Goal: Answer question/provide support

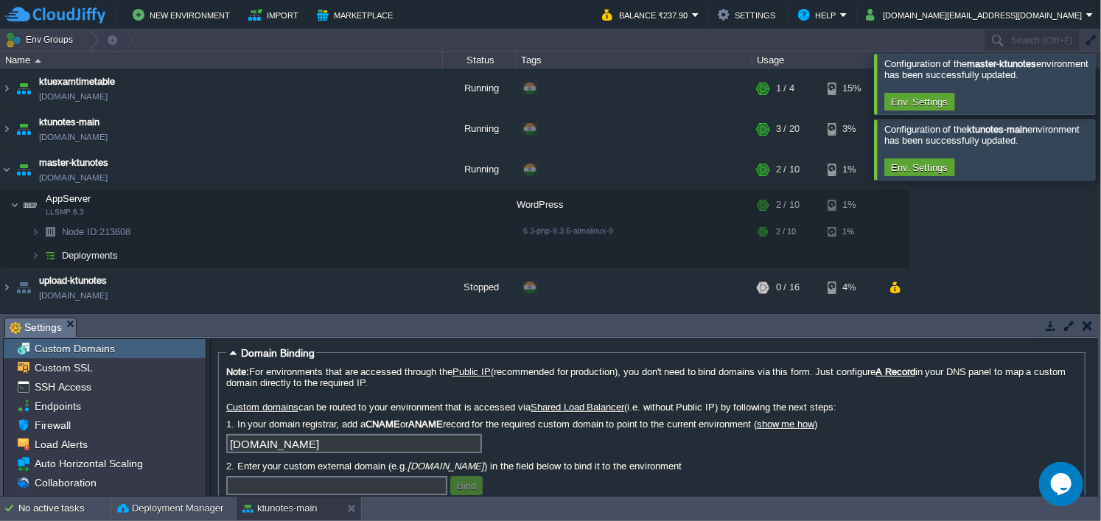
scroll to position [1, 0]
click at [1085, 326] on button "button" at bounding box center [1088, 325] width 10 height 13
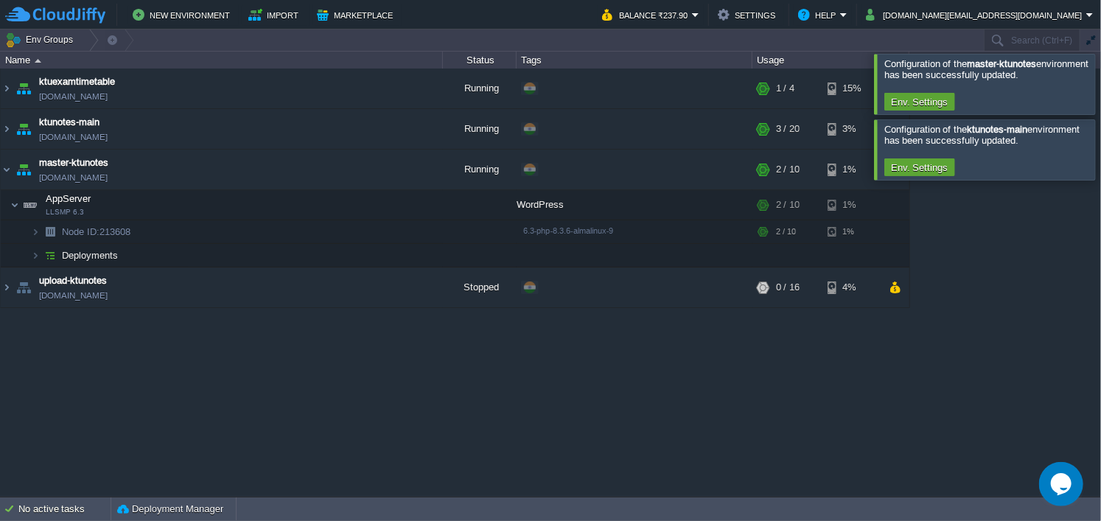
click at [1100, 76] on div at bounding box center [1119, 84] width 0 height 60
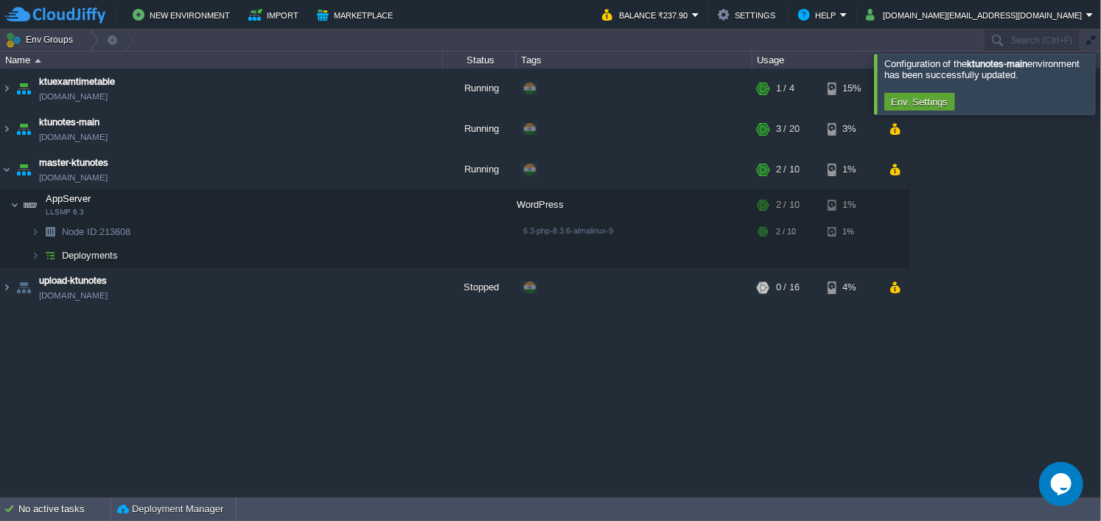
click at [1100, 91] on div at bounding box center [1119, 84] width 0 height 60
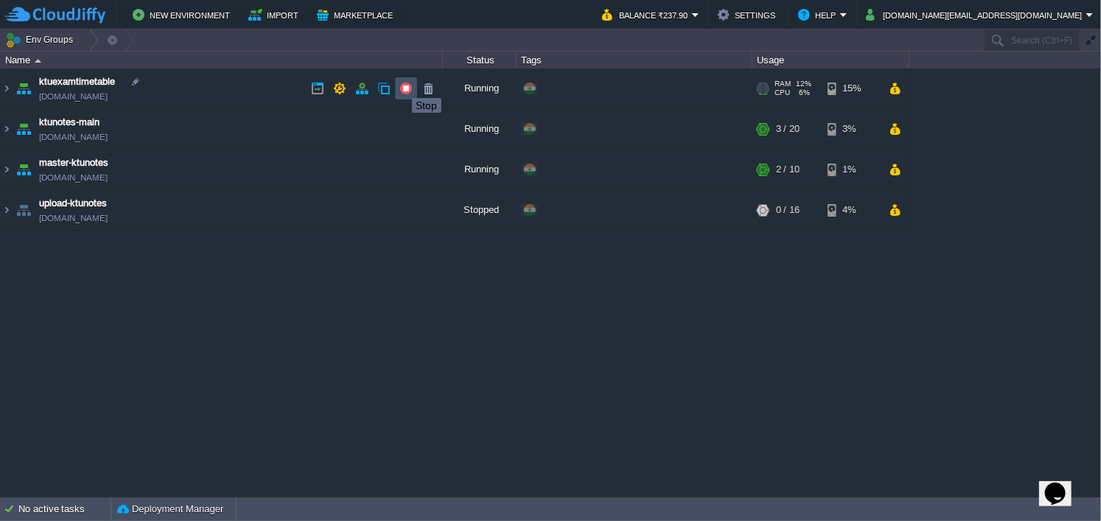
click at [401, 85] on button "button" at bounding box center [405, 88] width 13 height 13
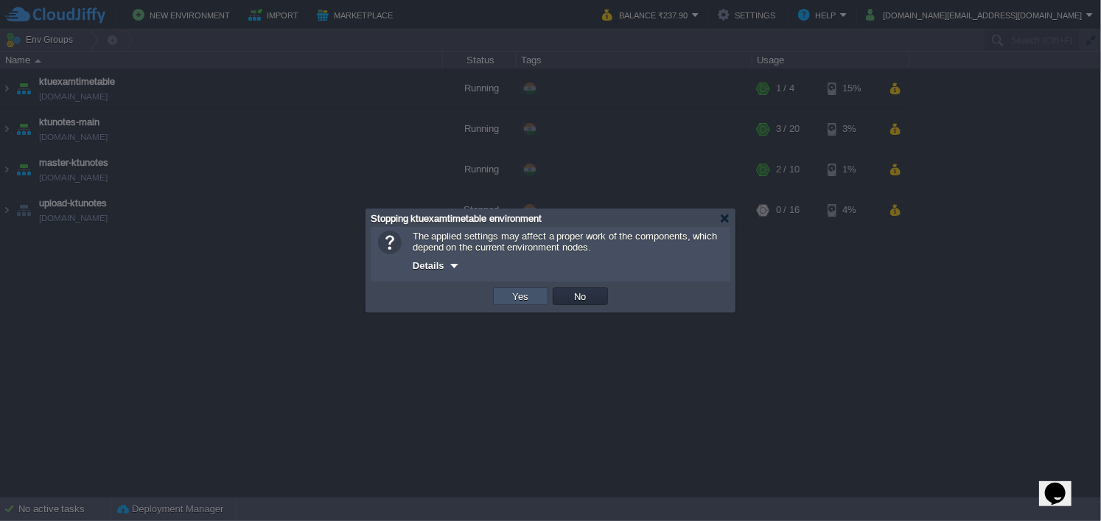
click at [530, 295] on button "Yes" at bounding box center [520, 296] width 25 height 13
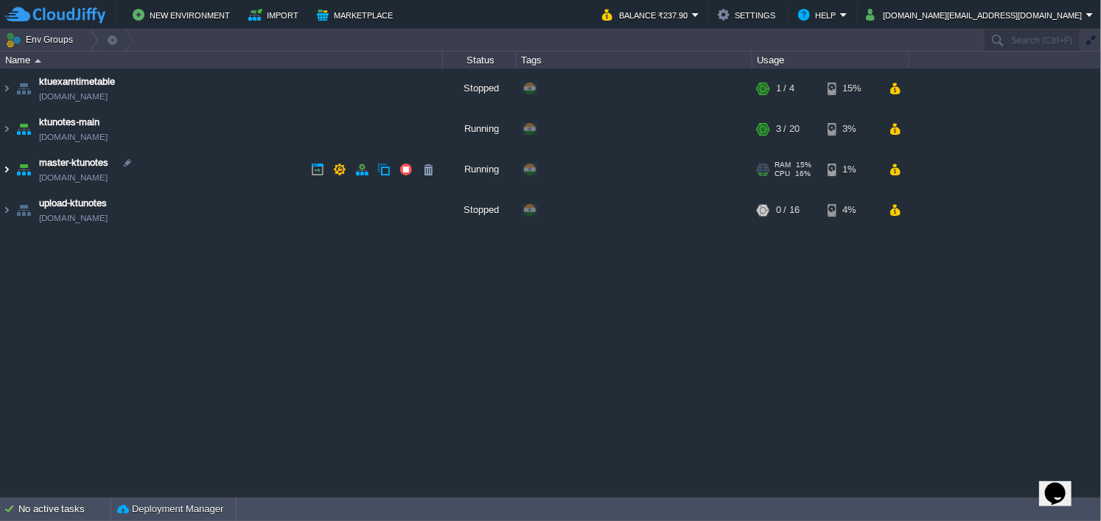
click at [7, 167] on img at bounding box center [7, 170] width 12 height 40
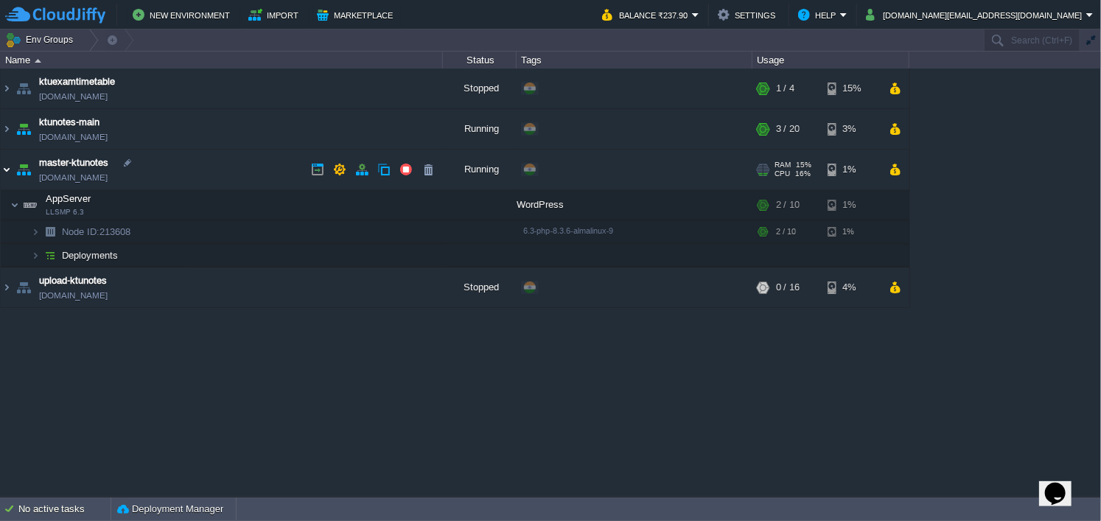
click at [10, 166] on img at bounding box center [7, 170] width 12 height 40
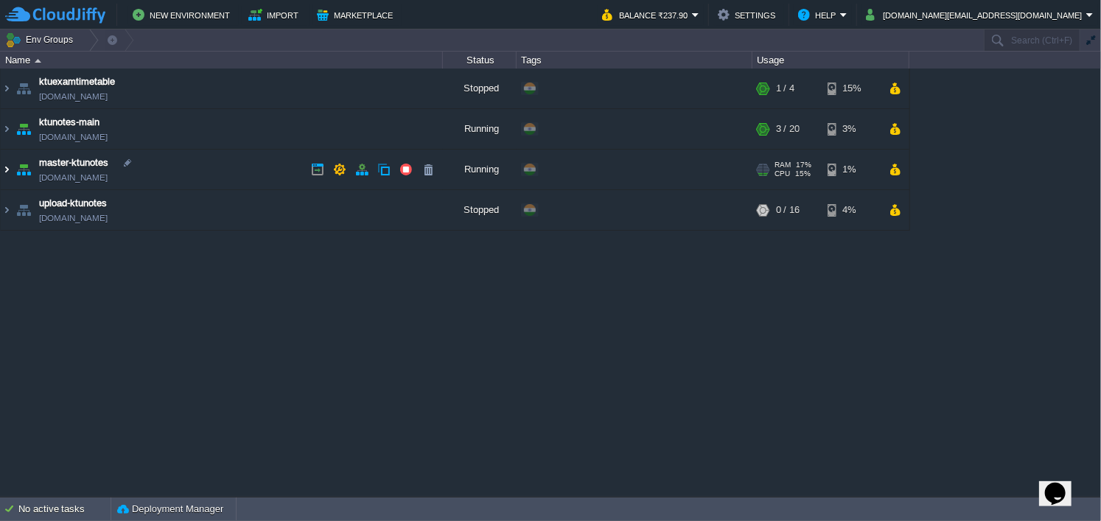
click at [3, 168] on img at bounding box center [7, 170] width 12 height 40
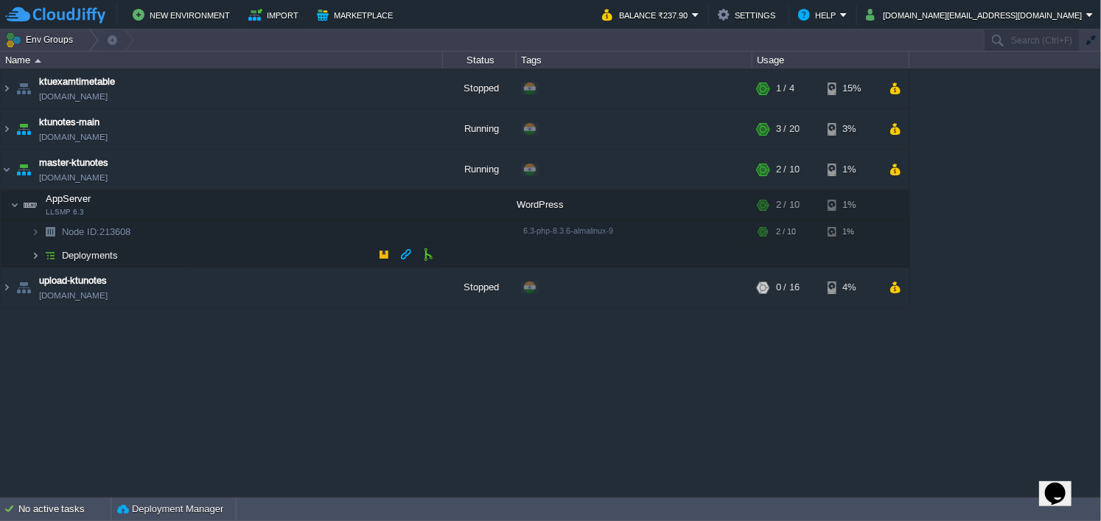
click at [32, 253] on img at bounding box center [35, 255] width 9 height 23
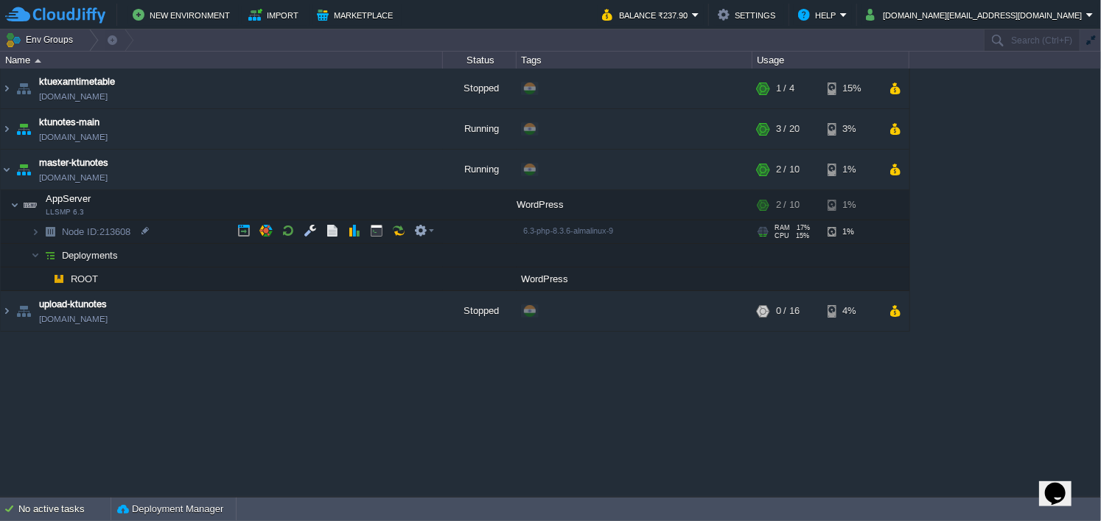
click at [41, 228] on img at bounding box center [50, 231] width 21 height 23
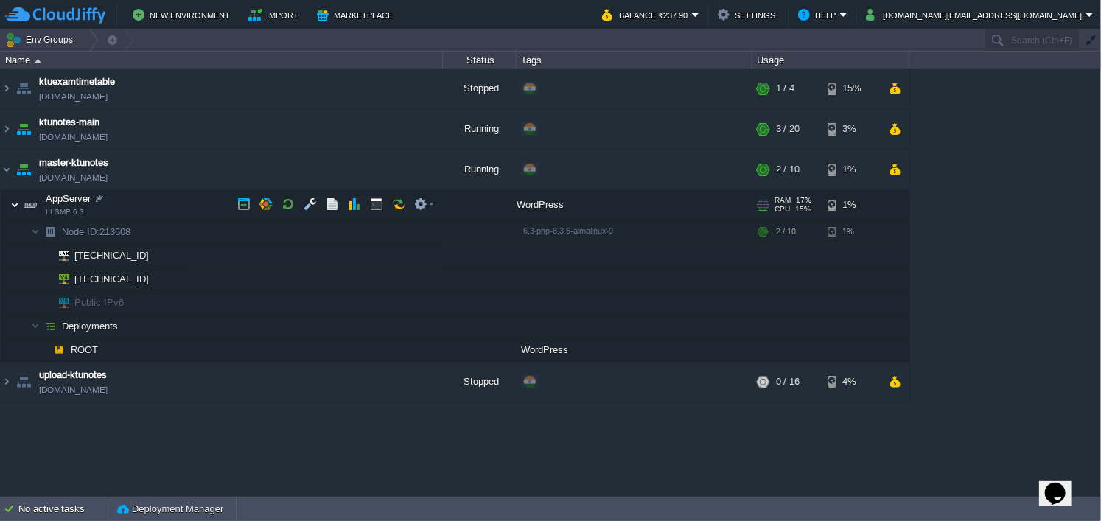
click at [15, 205] on img at bounding box center [14, 204] width 9 height 29
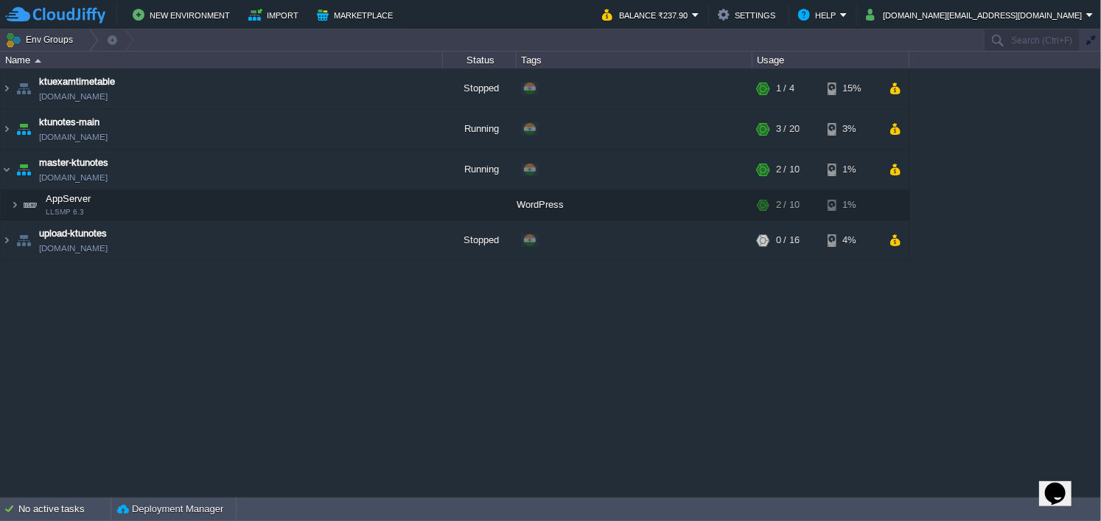
click at [1052, 481] on icon "Opens Chat This icon Opens the chat window." at bounding box center [1055, 493] width 24 height 24
type input "919605885554"
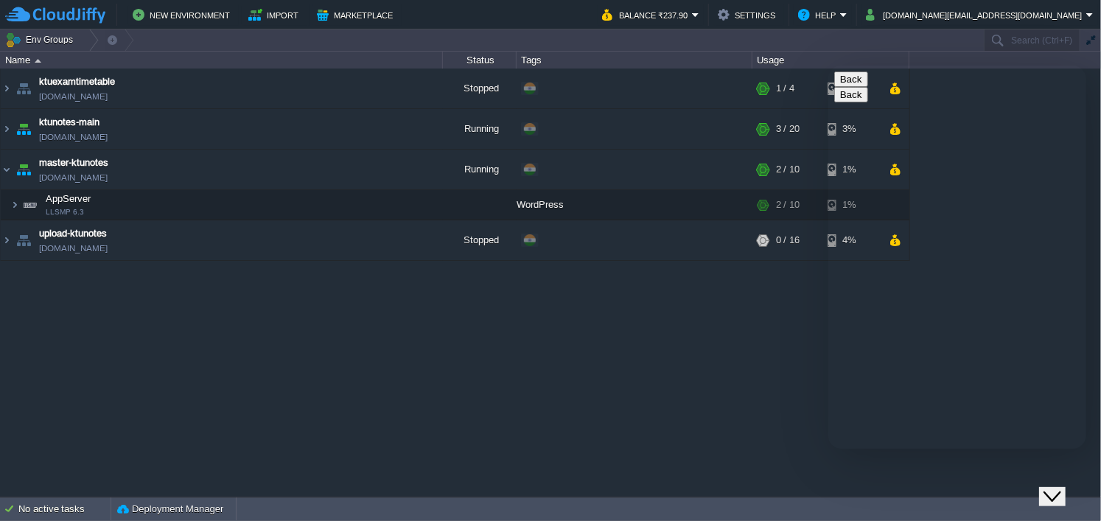
click at [13, 170] on img at bounding box center [23, 170] width 21 height 40
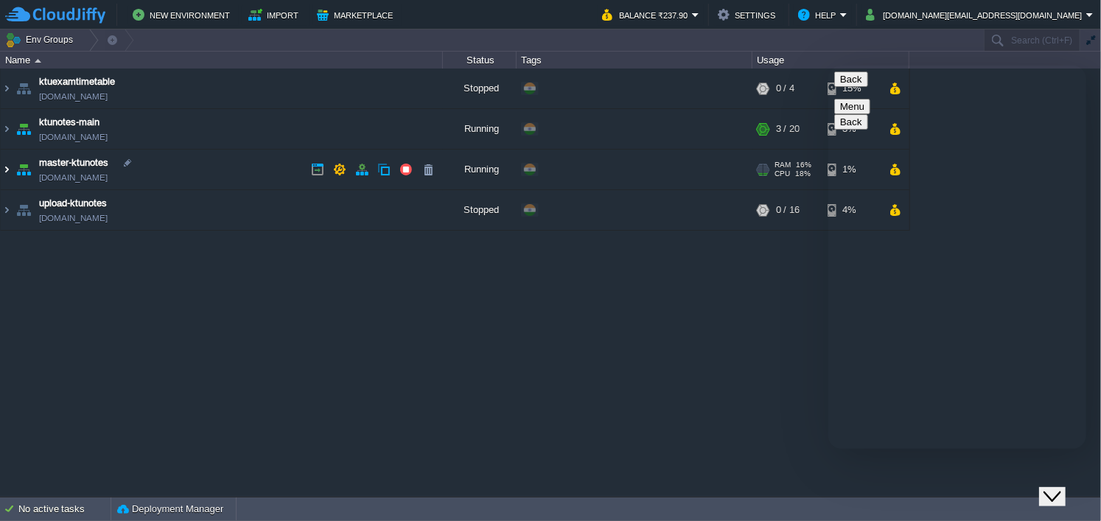
click at [10, 170] on img at bounding box center [7, 170] width 12 height 40
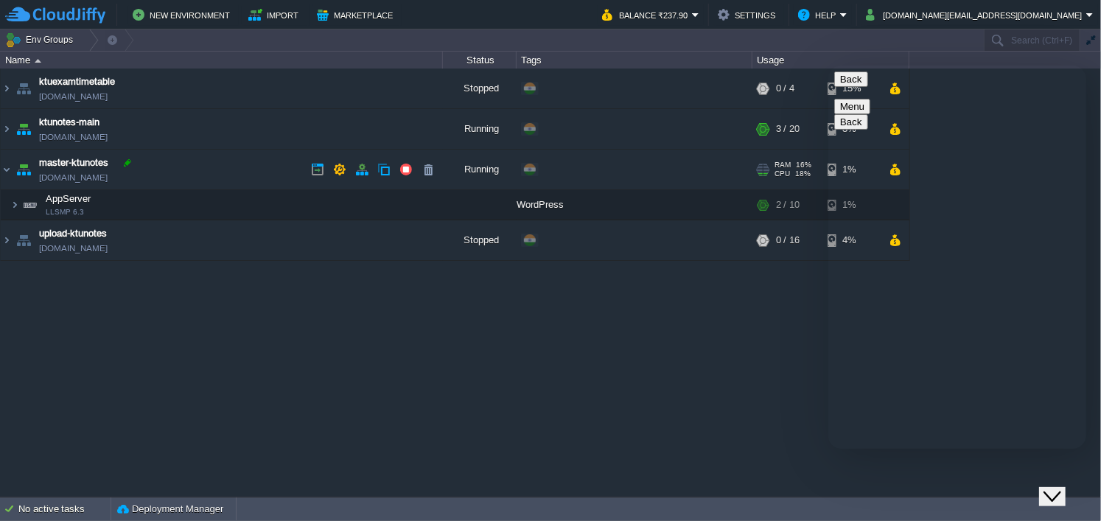
click at [132, 163] on div at bounding box center [127, 162] width 13 height 13
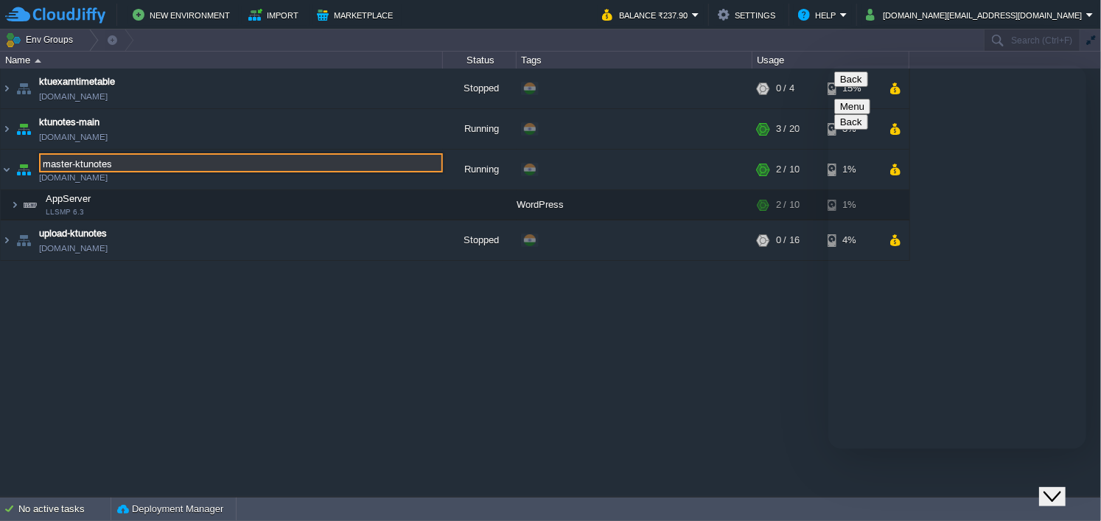
click at [72, 325] on div "ktuexamtimetable ktuexamtimetable.cloudjiffy.net Stopped + Add to Env Group RAM…" at bounding box center [550, 283] width 1101 height 428
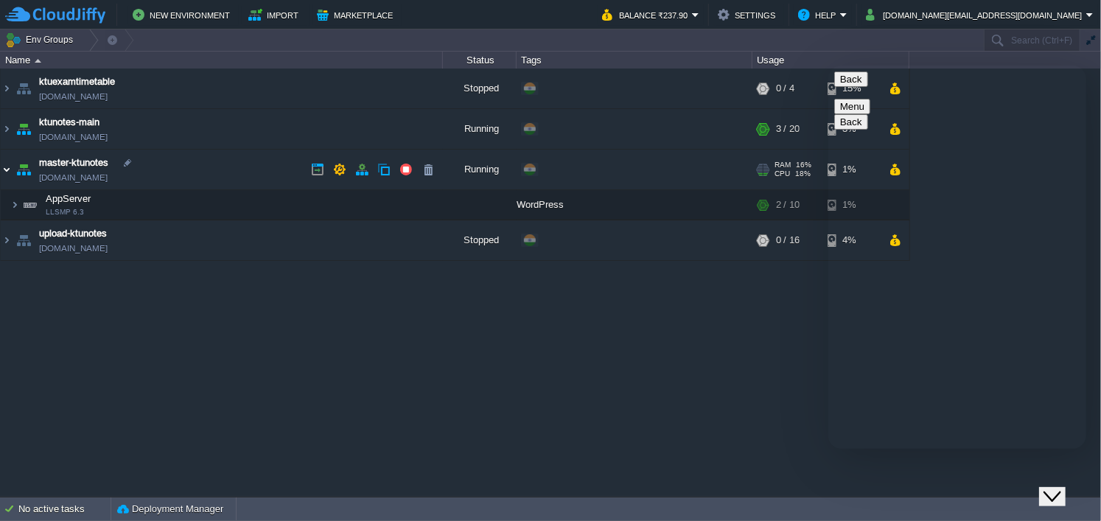
click at [10, 169] on img at bounding box center [7, 170] width 12 height 40
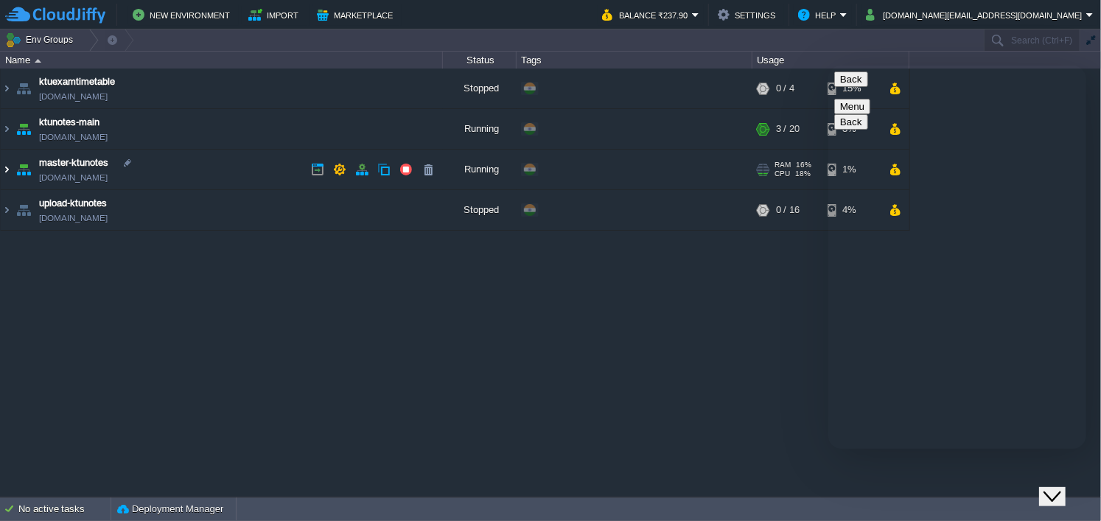
click at [10, 169] on img at bounding box center [7, 170] width 12 height 40
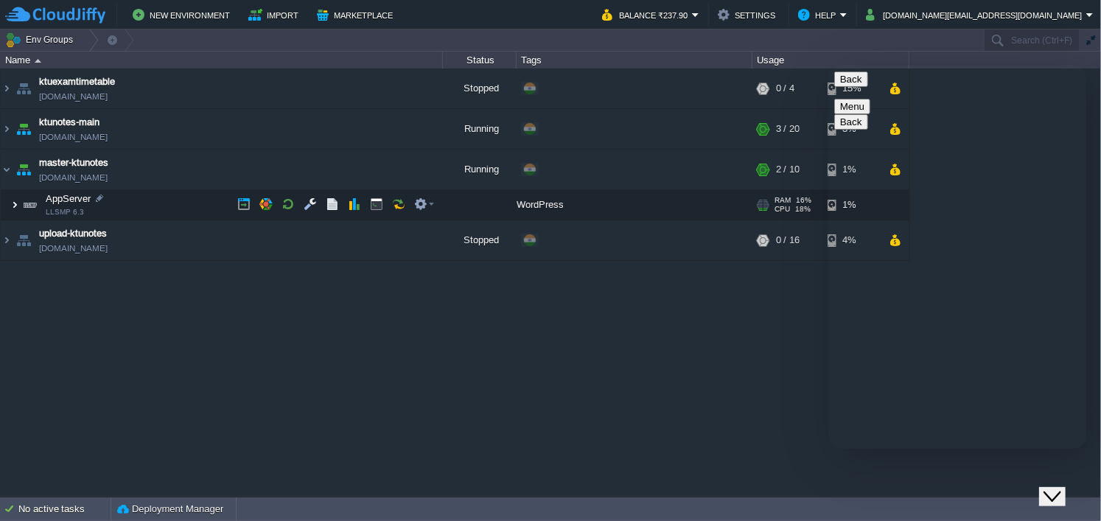
click at [16, 203] on img at bounding box center [14, 204] width 9 height 29
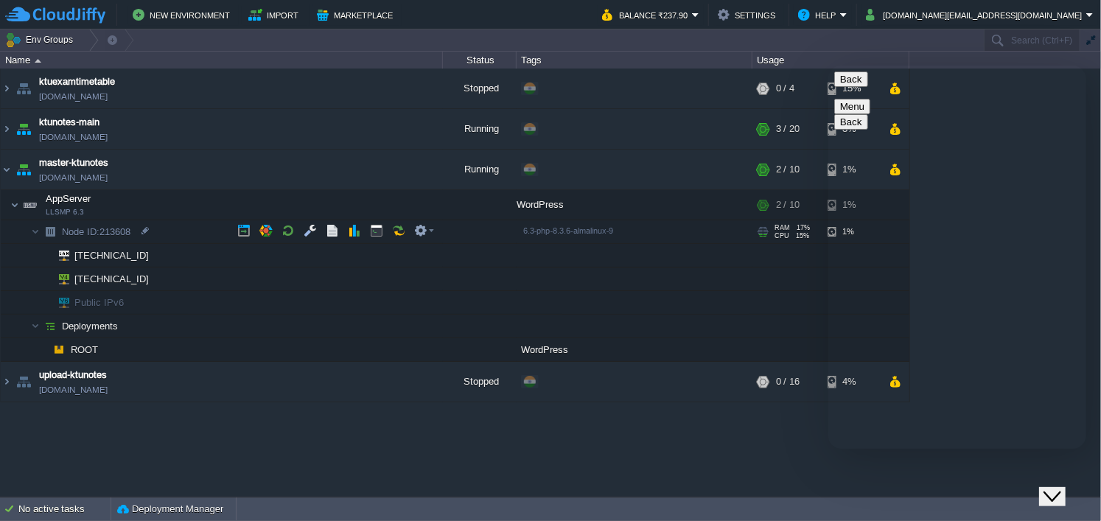
drag, startPoint x: 134, startPoint y: 228, endPoint x: 102, endPoint y: 223, distance: 32.8
copy span "213608"
paste textarea "213608"
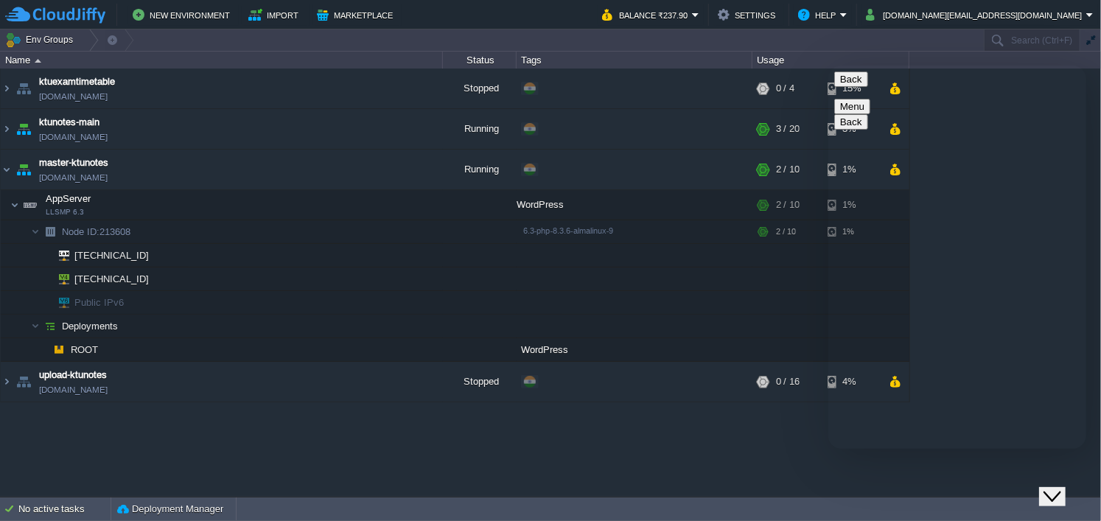
type textarea "MY NODE 213608 is showing site cannot be reached"
click at [14, 205] on img at bounding box center [14, 204] width 9 height 29
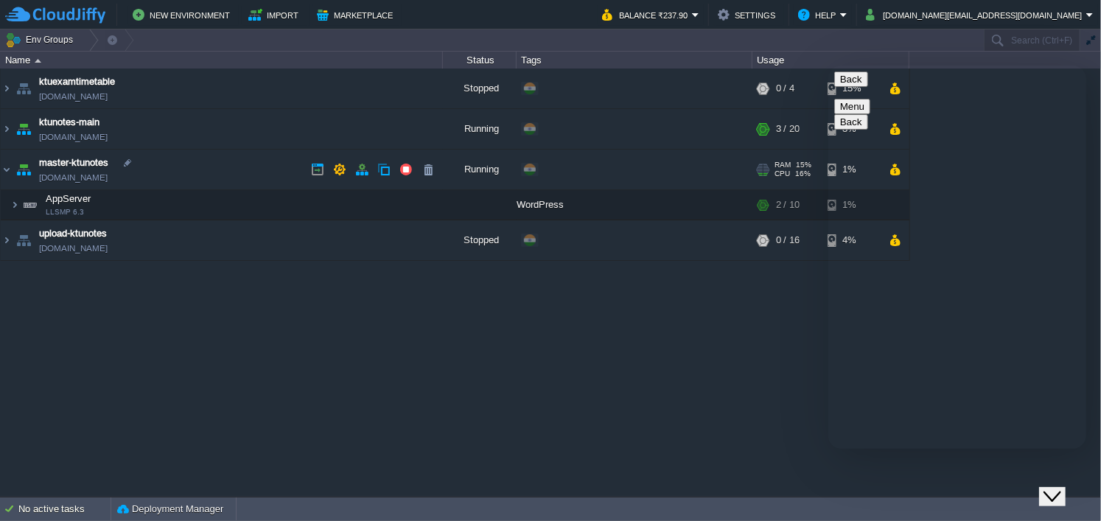
click at [15, 171] on img at bounding box center [23, 170] width 21 height 40
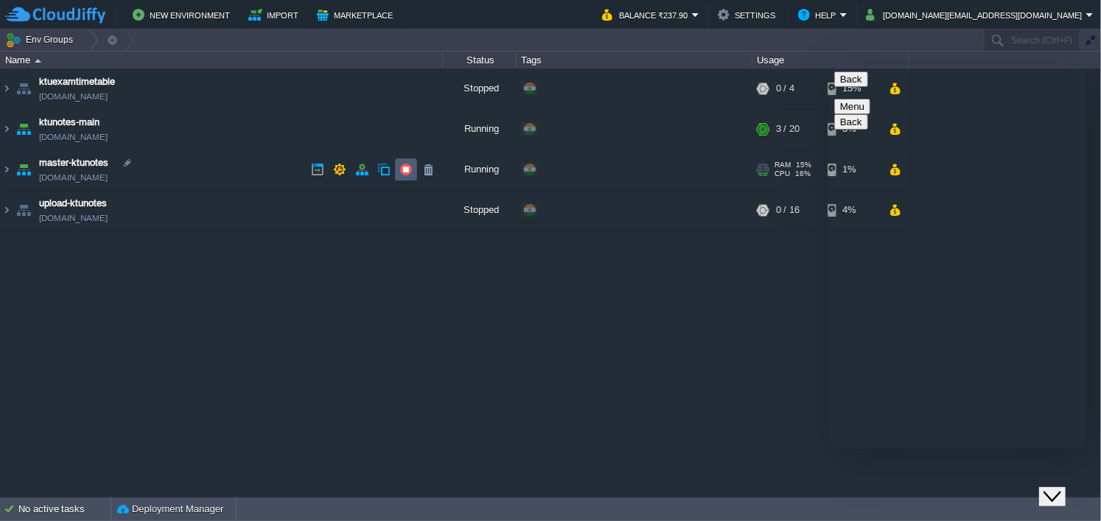
click at [397, 166] on td at bounding box center [406, 169] width 22 height 22
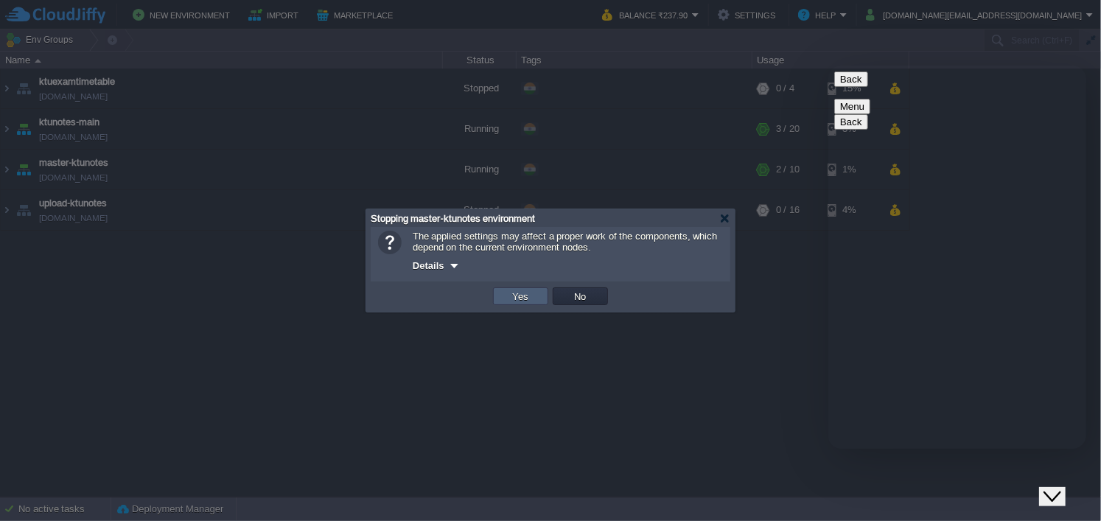
click at [508, 292] on td "Yes" at bounding box center [520, 296] width 55 height 18
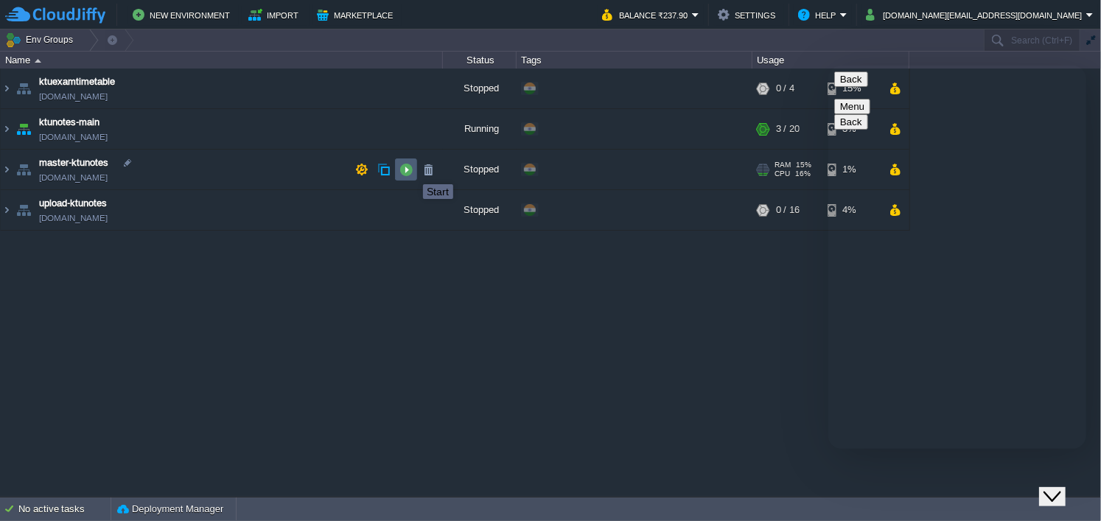
click at [412, 171] on button "button" at bounding box center [405, 169] width 13 height 13
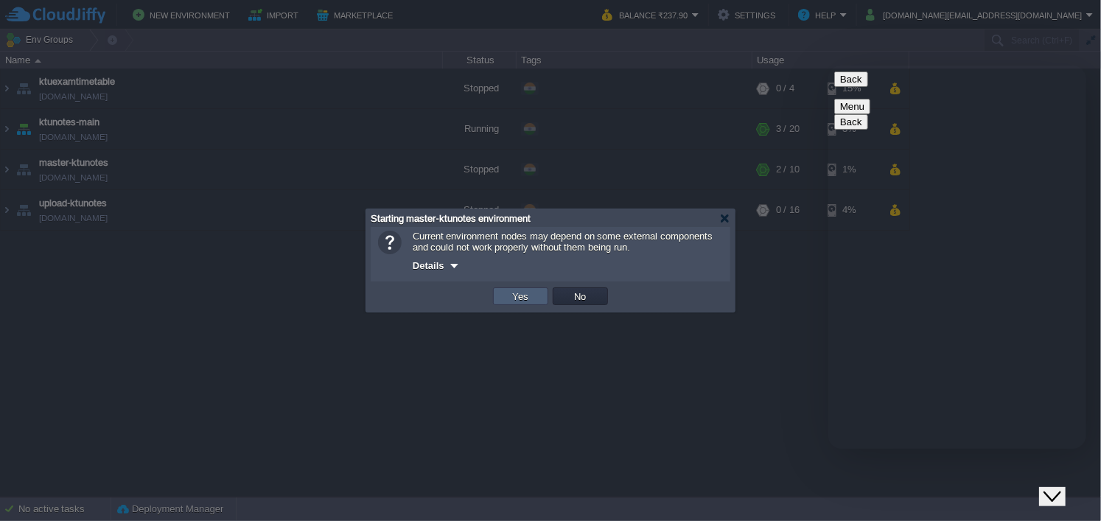
click at [500, 299] on td "Yes" at bounding box center [520, 296] width 55 height 18
